Goal: Task Accomplishment & Management: Manage account settings

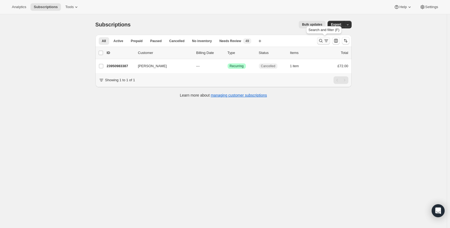
click at [320, 41] on icon "Search and filter results" at bounding box center [320, 40] width 5 height 5
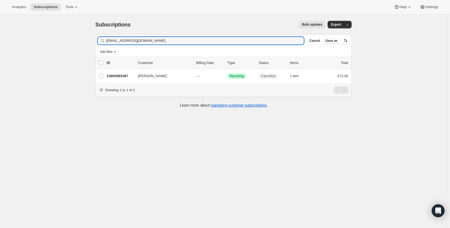
click at [166, 46] on div "Filter subscribers [EMAIL_ADDRESS][DOMAIN_NAME] Clear Cancel Save as" at bounding box center [224, 41] width 256 height 12
click at [174, 41] on input "[EMAIL_ADDRESS][DOMAIN_NAME]" at bounding box center [200, 41] width 188 height 8
paste input "[EMAIL_ADDRESS]"
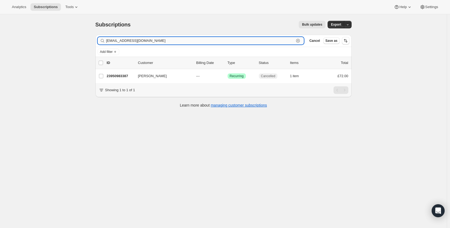
type input "[EMAIL_ADDRESS][DOMAIN_NAME]"
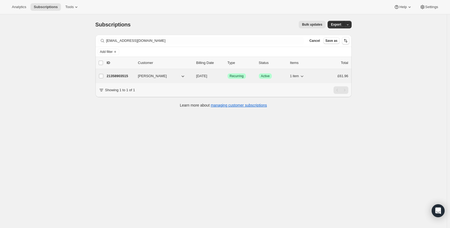
click at [130, 78] on p "21358903515" at bounding box center [120, 75] width 27 height 5
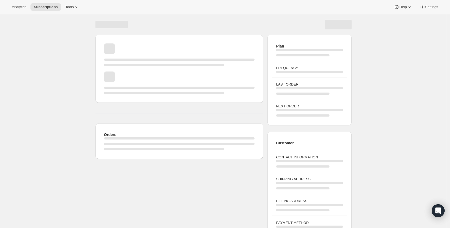
click at [115, 76] on div "Page loading" at bounding box center [109, 77] width 11 height 11
